Goal: Information Seeking & Learning: Learn about a topic

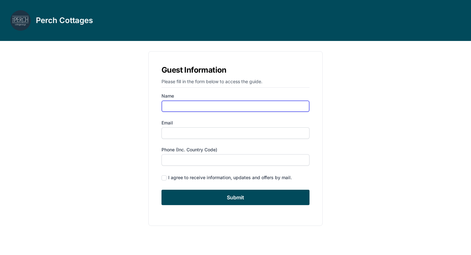
click at [209, 106] on input "Name" at bounding box center [235, 107] width 148 height 12
type input "Suji"
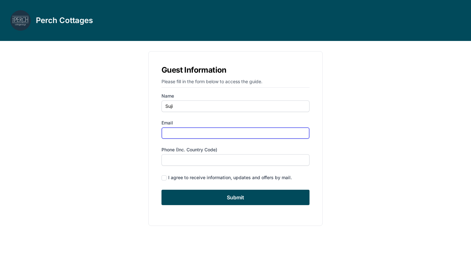
type input "S"
type input "[EMAIL_ADDRESS][DOMAIN_NAME]"
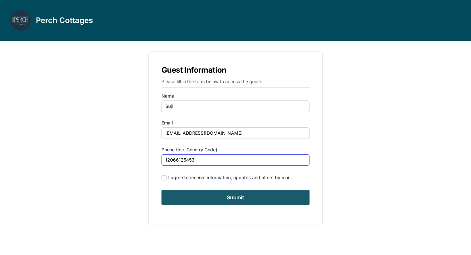
type input "12066125453"
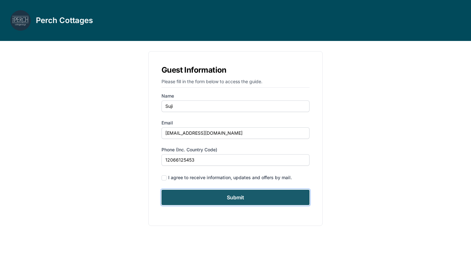
click at [226, 190] on input "Submit" at bounding box center [235, 197] width 148 height 15
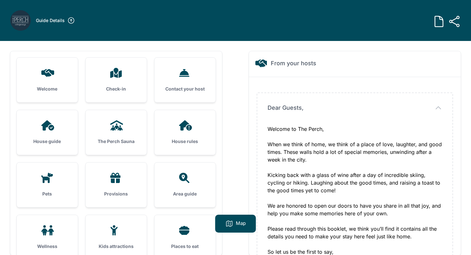
click at [134, 140] on h3 "The Perch Sauna" at bounding box center [116, 141] width 41 height 6
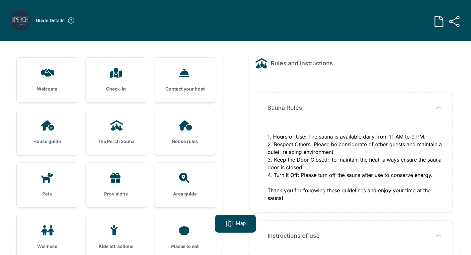
click at [56, 135] on div "House guide" at bounding box center [47, 132] width 61 height 45
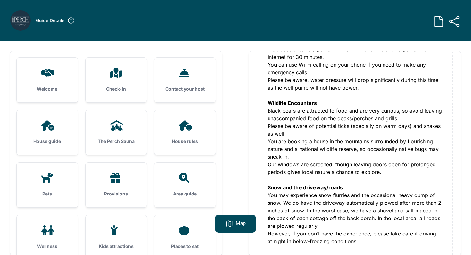
scroll to position [53, 0]
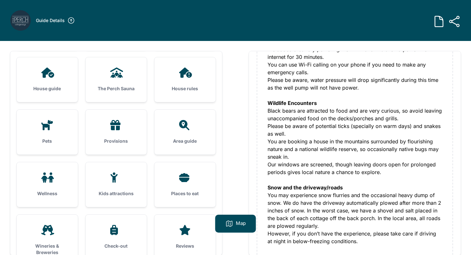
click at [128, 137] on div "Provisions" at bounding box center [115, 132] width 61 height 45
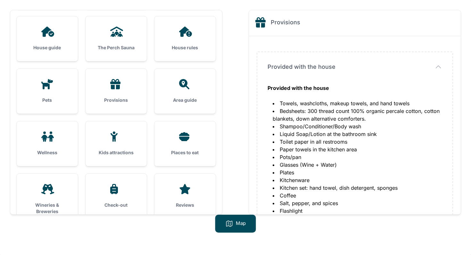
scroll to position [50, 0]
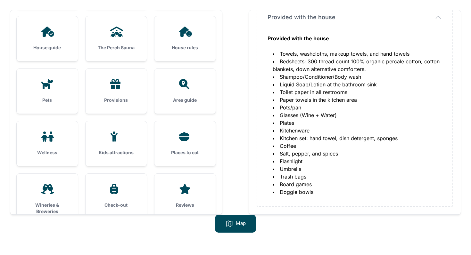
click at [67, 138] on div at bounding box center [47, 137] width 41 height 10
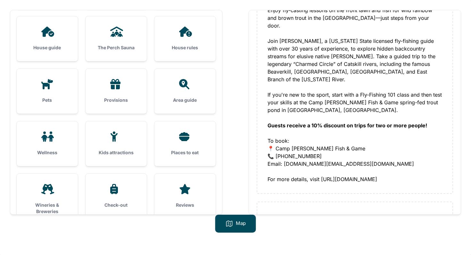
scroll to position [70, 0]
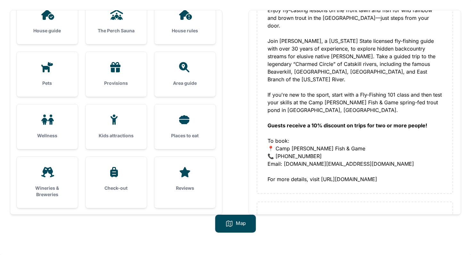
click at [68, 165] on div "Wineries & Breweries" at bounding box center [47, 182] width 61 height 51
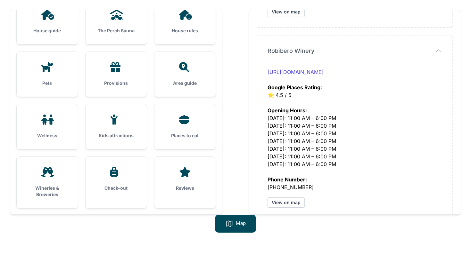
scroll to position [0, 0]
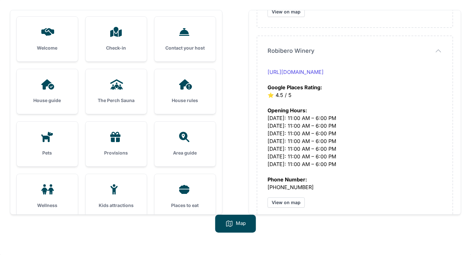
click at [45, 75] on div "House guide" at bounding box center [47, 91] width 61 height 45
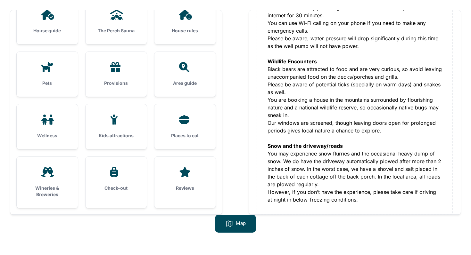
scroll to position [69, 0]
click at [184, 127] on div "Places to eat" at bounding box center [184, 127] width 61 height 45
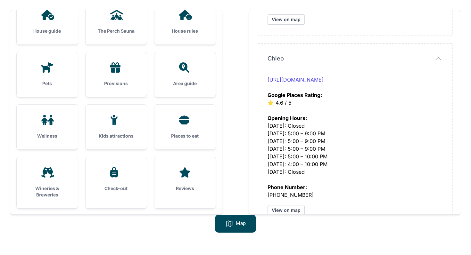
scroll to position [2104, 0]
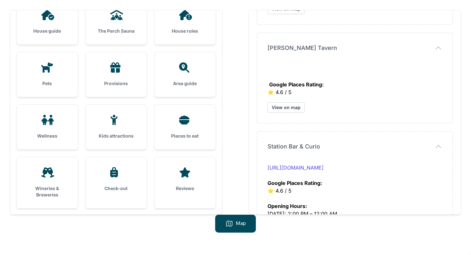
click at [51, 112] on div "Wellness" at bounding box center [47, 127] width 61 height 45
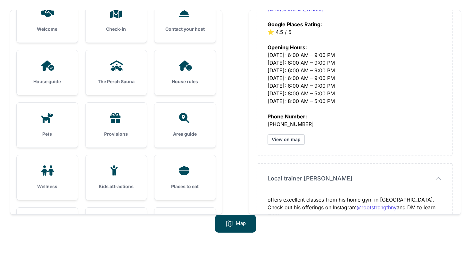
scroll to position [5, 0]
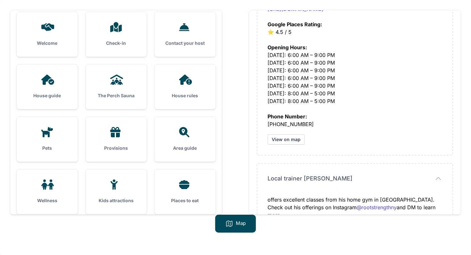
click at [56, 27] on div at bounding box center [47, 27] width 41 height 10
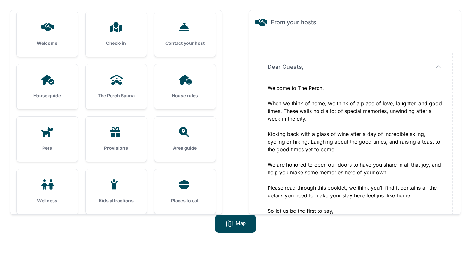
scroll to position [50, 0]
